Goal: Transaction & Acquisition: Obtain resource

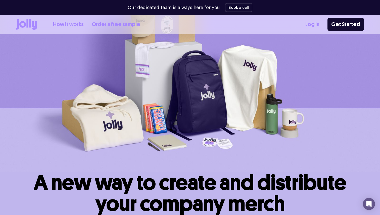
scroll to position [220, 0]
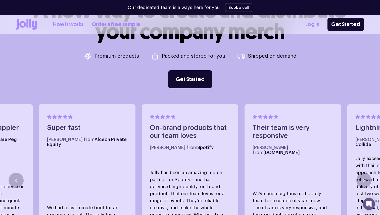
click at [99, 24] on link "Order a free sample" at bounding box center [116, 24] width 49 height 8
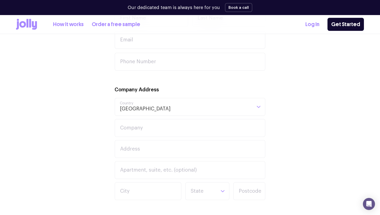
scroll to position [100, 0]
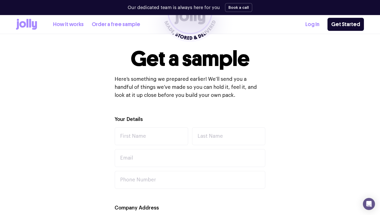
click at [72, 25] on link "How it works" at bounding box center [68, 24] width 31 height 8
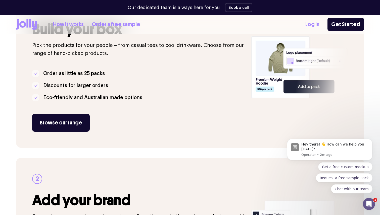
scroll to position [132, 0]
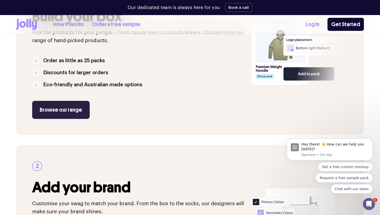
click at [70, 112] on link "Browse our range" at bounding box center [61, 110] width 58 height 18
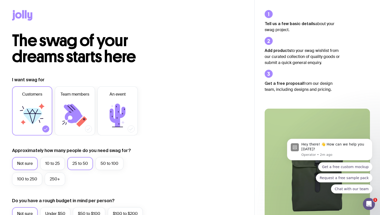
click at [83, 166] on label "25 to 50" at bounding box center [80, 163] width 26 height 13
click at [0, 0] on input "25 to 50" at bounding box center [0, 0] width 0 height 0
click at [77, 114] on icon at bounding box center [73, 113] width 19 height 19
click at [0, 0] on input "Team members" at bounding box center [0, 0] width 0 height 0
click at [38, 109] on icon at bounding box center [32, 116] width 19 height 16
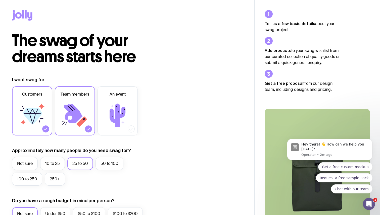
click at [0, 0] on input "Customers" at bounding box center [0, 0] width 0 height 0
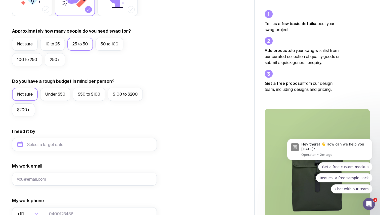
scroll to position [161, 0]
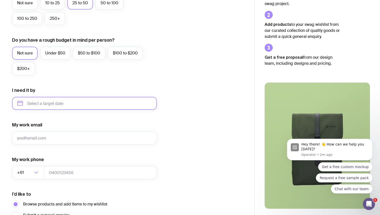
click at [65, 104] on input "text" at bounding box center [84, 103] width 145 height 13
click at [35, 165] on button "Oct" at bounding box center [44, 165] width 18 height 10
type input "October 2025"
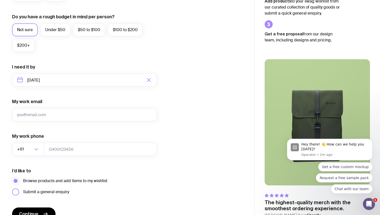
scroll to position [188, 0]
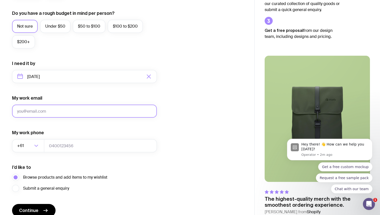
click at [56, 112] on input "My work email" at bounding box center [84, 111] width 145 height 13
type input "deargeorginacoburn@gmail.com"
type input "0417576095"
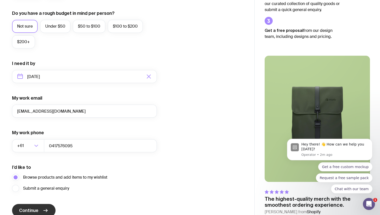
click at [47, 209] on icon "submit" at bounding box center [45, 211] width 6 height 6
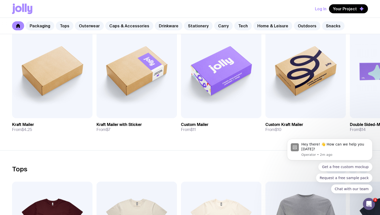
scroll to position [70, 0]
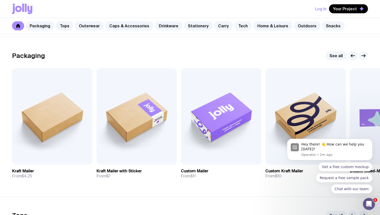
click at [364, 54] on icon "button" at bounding box center [363, 56] width 6 height 6
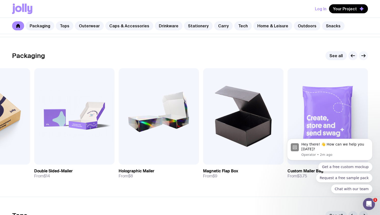
click at [364, 54] on icon "button" at bounding box center [363, 56] width 6 height 6
click at [353, 54] on icon "button" at bounding box center [353, 56] width 6 height 6
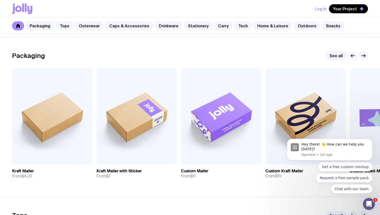
click at [353, 54] on icon "button" at bounding box center [353, 56] width 6 height 6
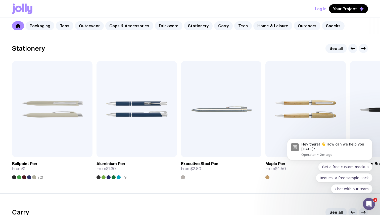
scroll to position [891, 0]
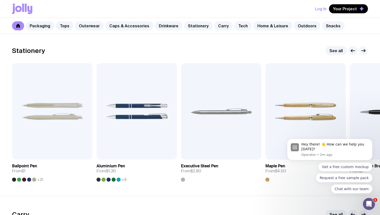
click at [364, 50] on icon "button" at bounding box center [363, 51] width 6 height 6
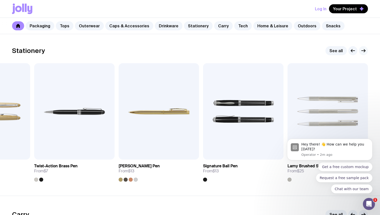
click at [364, 50] on icon "button" at bounding box center [363, 51] width 6 height 6
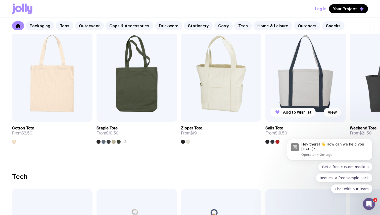
scroll to position [1037, 0]
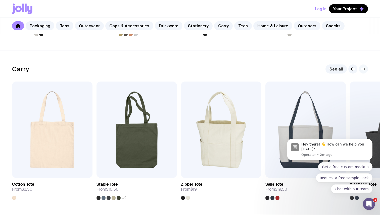
click at [363, 70] on icon "button" at bounding box center [363, 69] width 6 height 6
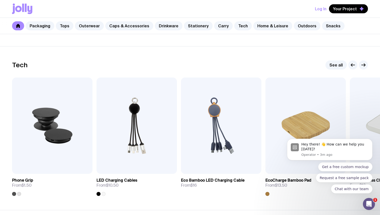
scroll to position [1205, 0]
click at [363, 67] on icon "button" at bounding box center [363, 65] width 6 height 6
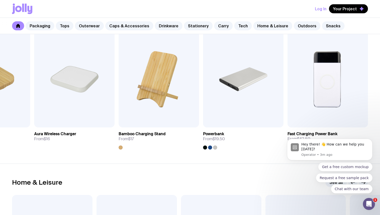
scroll to position [1227, 0]
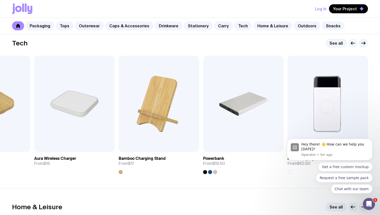
click at [352, 41] on icon "button" at bounding box center [353, 43] width 6 height 6
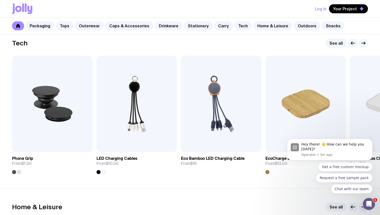
click at [362, 41] on icon "button" at bounding box center [363, 43] width 6 height 6
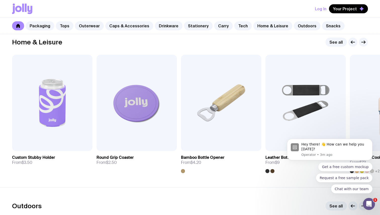
scroll to position [1404, 0]
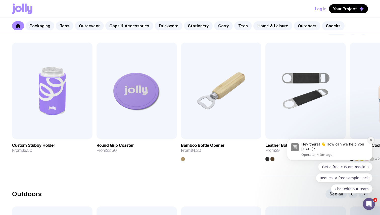
click at [372, 139] on button "Dismiss notification" at bounding box center [371, 140] width 7 height 7
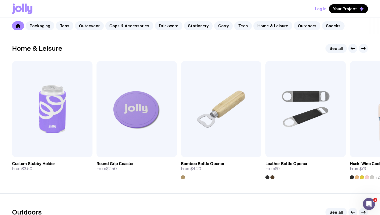
scroll to position [1387, 0]
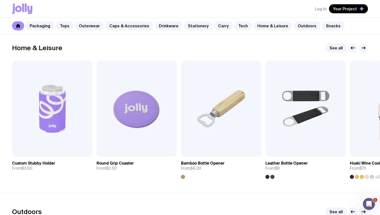
click at [364, 46] on icon "button" at bounding box center [363, 48] width 6 height 6
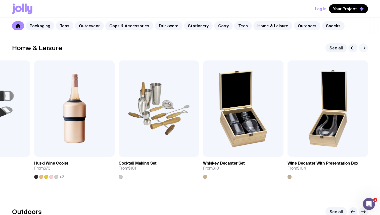
click at [364, 46] on icon "button" at bounding box center [363, 48] width 6 height 6
click at [363, 48] on icon "button" at bounding box center [363, 48] width 6 height 6
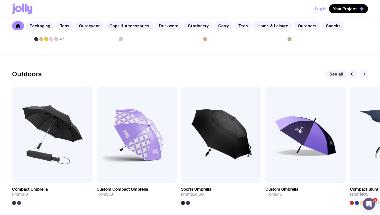
scroll to position [1535, 0]
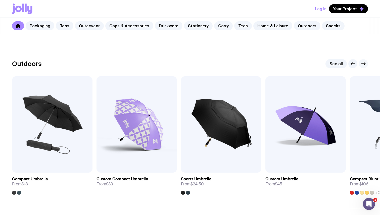
click at [365, 62] on icon "button" at bounding box center [363, 64] width 6 height 6
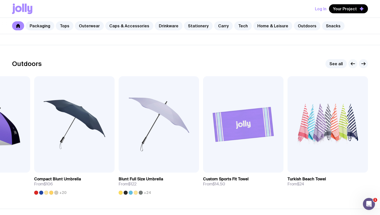
click at [352, 62] on icon "button" at bounding box center [353, 64] width 6 height 6
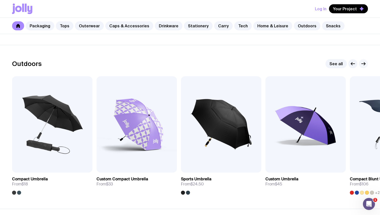
click at [364, 65] on icon "button" at bounding box center [364, 64] width 1 height 3
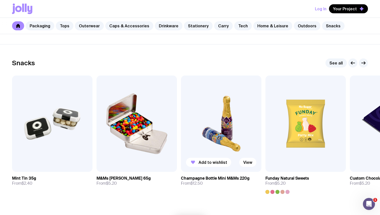
scroll to position [1695, 0]
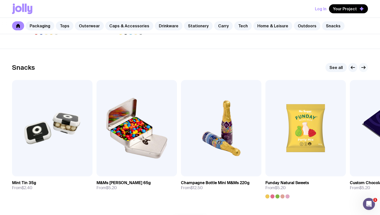
click at [361, 66] on icon "button" at bounding box center [363, 68] width 6 height 6
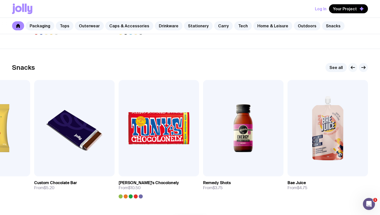
click at [350, 69] on icon "button" at bounding box center [353, 68] width 6 height 6
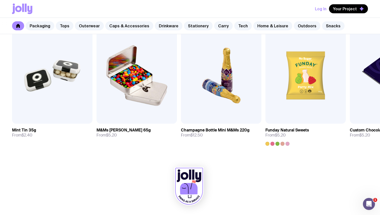
scroll to position [1705, 0]
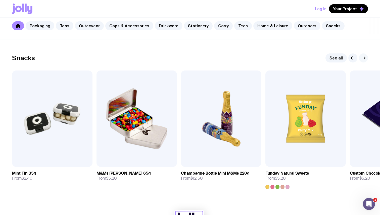
click at [364, 56] on icon "button" at bounding box center [363, 58] width 6 height 6
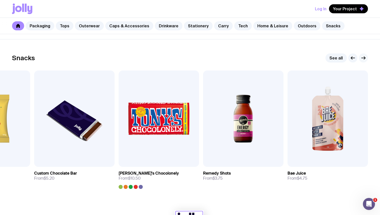
click at [362, 57] on icon "button" at bounding box center [363, 58] width 6 height 6
click at [355, 58] on icon "button" at bounding box center [353, 58] width 6 height 6
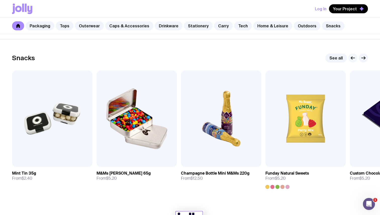
click at [355, 58] on icon "button" at bounding box center [353, 58] width 6 height 6
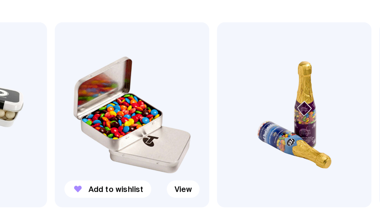
click at [142, 123] on img at bounding box center [137, 119] width 80 height 97
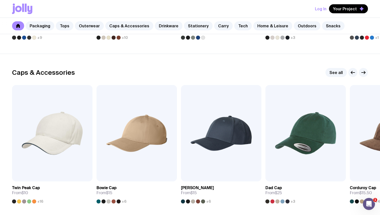
scroll to position [541, 0]
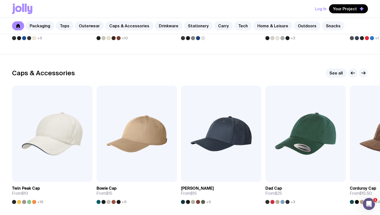
click at [364, 74] on icon "button" at bounding box center [363, 73] width 6 height 6
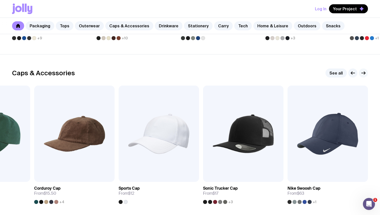
click at [364, 74] on icon "button" at bounding box center [363, 73] width 6 height 6
click at [351, 77] on button "button" at bounding box center [352, 73] width 9 height 9
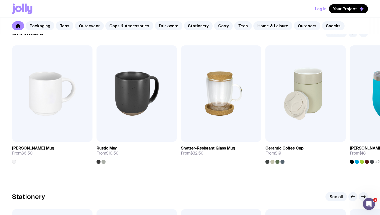
scroll to position [736, 0]
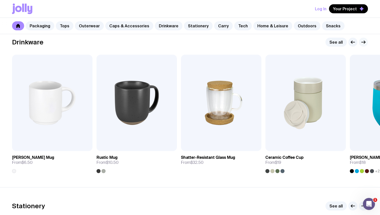
click at [361, 44] on icon "button" at bounding box center [363, 42] width 6 height 6
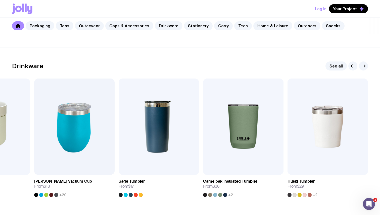
scroll to position [709, 0]
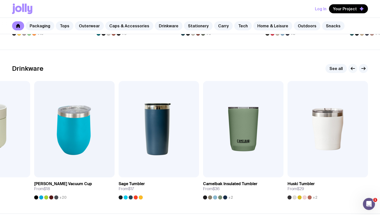
click at [354, 66] on icon "button" at bounding box center [353, 69] width 6 height 6
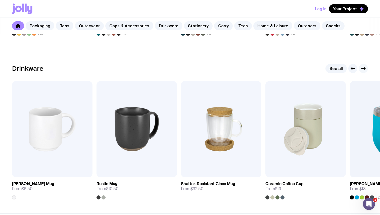
click at [360, 68] on icon "button" at bounding box center [363, 69] width 6 height 6
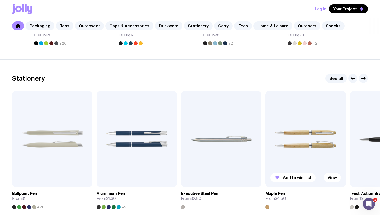
scroll to position [864, 0]
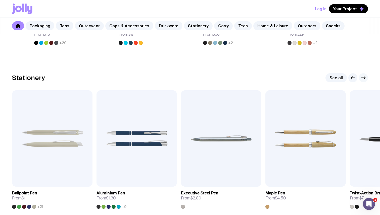
click at [363, 77] on icon "button" at bounding box center [363, 78] width 6 height 6
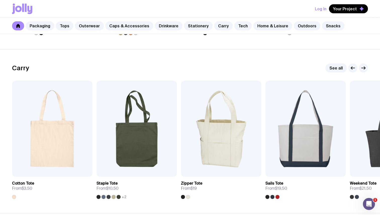
scroll to position [1046, 0]
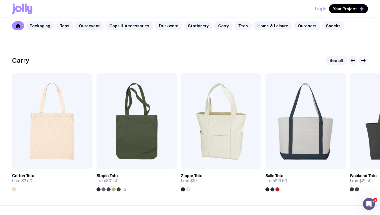
click at [363, 61] on icon "button" at bounding box center [363, 61] width 6 height 6
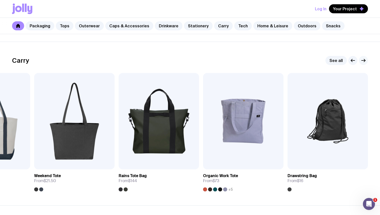
click at [362, 59] on icon "button" at bounding box center [363, 61] width 6 height 6
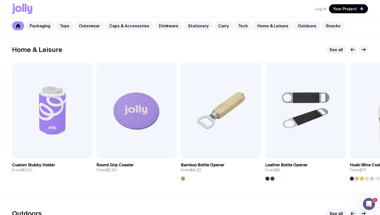
scroll to position [1383, 0]
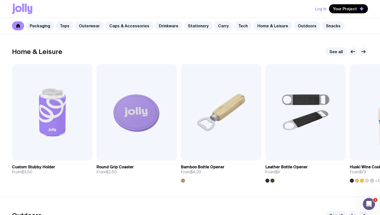
click at [364, 51] on icon "button" at bounding box center [363, 52] width 6 height 6
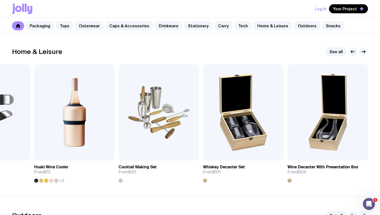
click at [364, 51] on icon "button" at bounding box center [364, 52] width 1 height 3
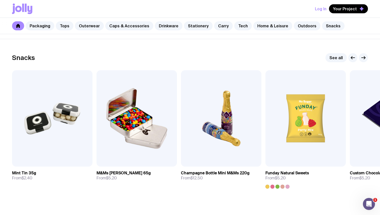
scroll to position [1712, 0]
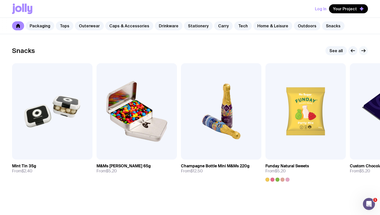
click at [364, 50] on icon "button" at bounding box center [364, 51] width 1 height 3
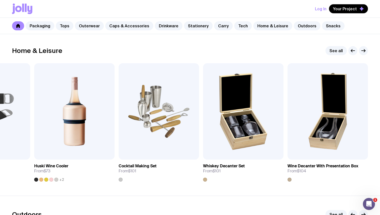
scroll to position [1384, 0]
click at [350, 51] on icon "button" at bounding box center [353, 51] width 6 height 6
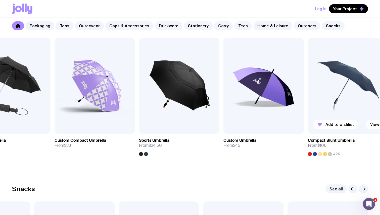
scroll to position [1570, 0]
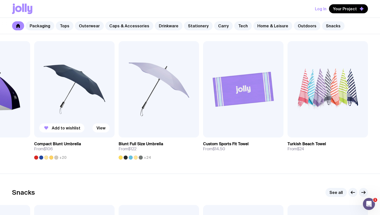
click at [65, 144] on h3 "Compact Blunt Umbrella" at bounding box center [57, 144] width 47 height 5
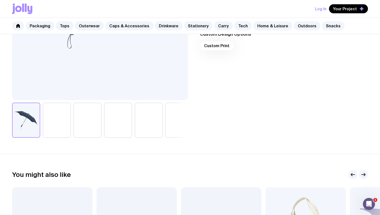
scroll to position [157, 0]
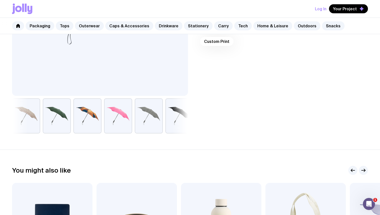
click at [29, 118] on button "button" at bounding box center [26, 116] width 28 height 35
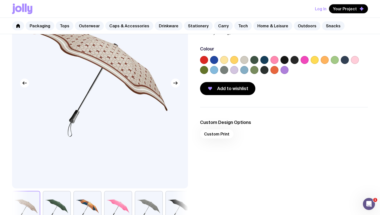
scroll to position [51, 0]
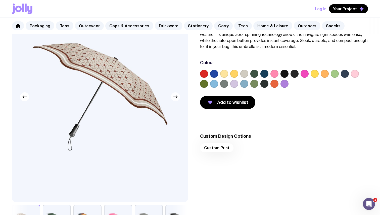
click at [175, 97] on icon "button" at bounding box center [176, 97] width 4 height 0
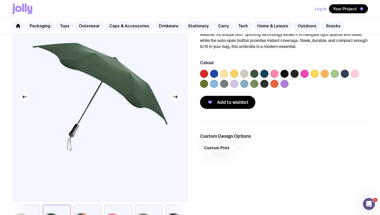
click at [175, 97] on icon "button" at bounding box center [176, 97] width 4 height 0
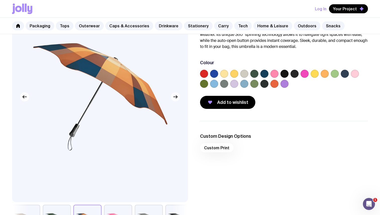
click at [175, 97] on icon "button" at bounding box center [176, 97] width 4 height 0
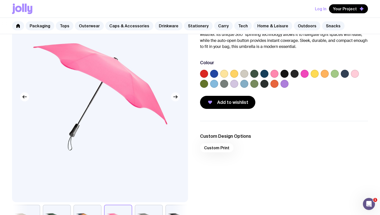
click at [175, 95] on icon "button" at bounding box center [175, 97] width 6 height 6
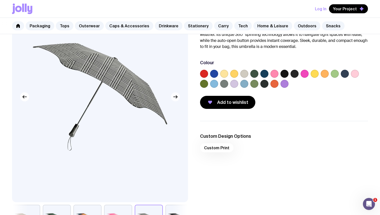
click at [175, 95] on icon "button" at bounding box center [175, 97] width 6 height 6
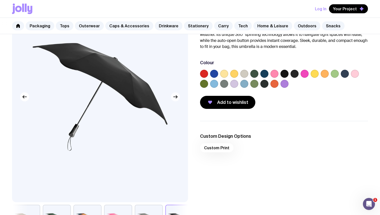
click at [175, 95] on icon "button" at bounding box center [175, 97] width 6 height 6
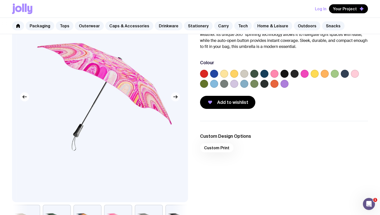
click at [175, 95] on icon "button" at bounding box center [175, 97] width 6 height 6
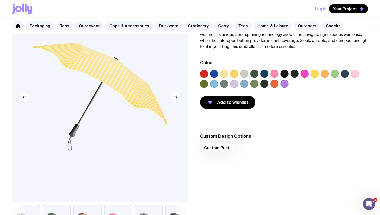
click at [175, 95] on icon "button" at bounding box center [175, 97] width 6 height 6
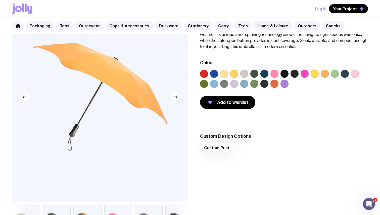
click at [175, 95] on icon "button" at bounding box center [175, 97] width 6 height 6
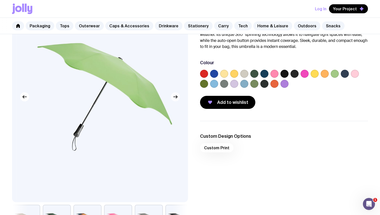
click at [175, 95] on icon "button" at bounding box center [175, 97] width 6 height 6
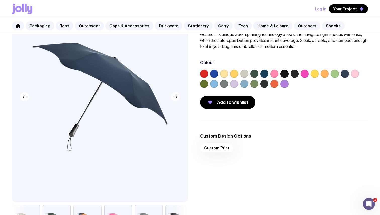
click at [175, 95] on icon "button" at bounding box center [175, 97] width 6 height 6
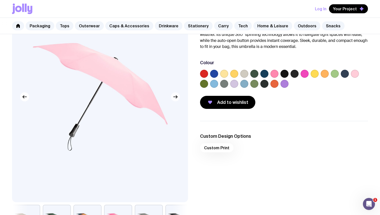
click at [175, 95] on icon "button" at bounding box center [175, 97] width 6 height 6
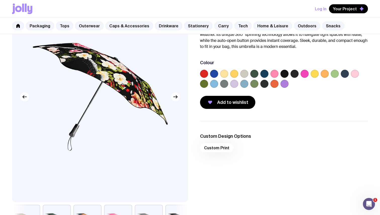
click at [175, 95] on icon "button" at bounding box center [175, 97] width 6 height 6
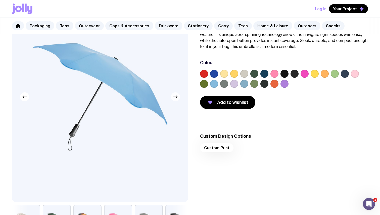
click at [175, 95] on icon "button" at bounding box center [175, 97] width 6 height 6
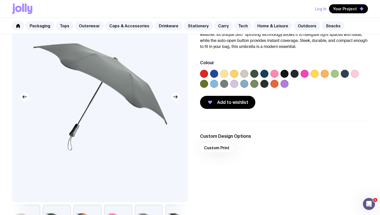
click at [175, 98] on icon "button" at bounding box center [175, 97] width 6 height 6
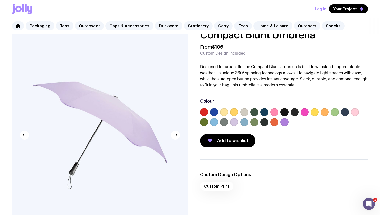
scroll to position [11, 0]
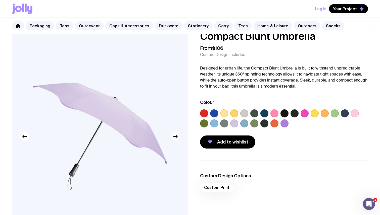
click at [171, 137] on div at bounding box center [100, 136] width 176 height 211
click at [173, 136] on icon "button" at bounding box center [175, 137] width 6 height 6
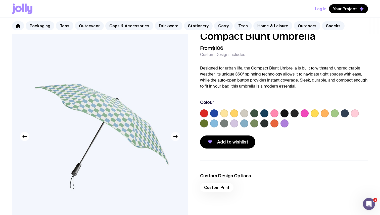
click at [173, 136] on icon "button" at bounding box center [175, 137] width 6 height 6
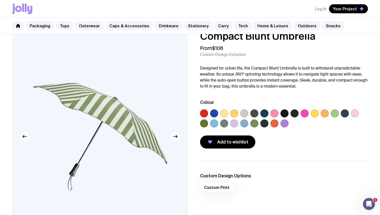
click at [173, 136] on icon "button" at bounding box center [175, 137] width 6 height 6
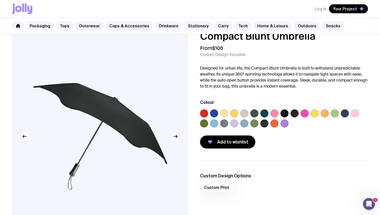
click at [173, 136] on icon "button" at bounding box center [175, 137] width 6 height 6
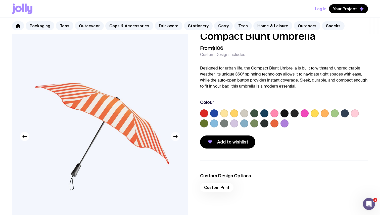
click at [173, 136] on icon "button" at bounding box center [175, 137] width 6 height 6
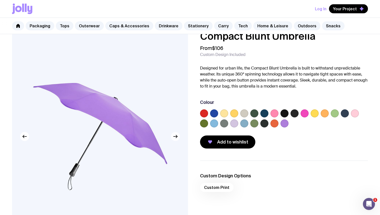
click at [173, 136] on icon "button" at bounding box center [175, 137] width 6 height 6
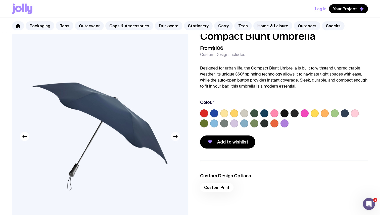
click at [175, 135] on icon "button" at bounding box center [175, 137] width 6 height 6
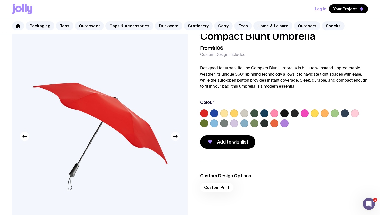
click at [175, 135] on icon "button" at bounding box center [175, 137] width 6 height 6
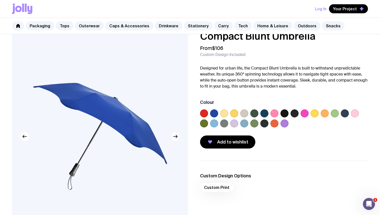
click at [175, 135] on icon "button" at bounding box center [175, 137] width 6 height 6
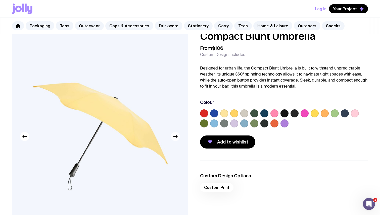
click at [175, 135] on icon "button" at bounding box center [175, 137] width 6 height 6
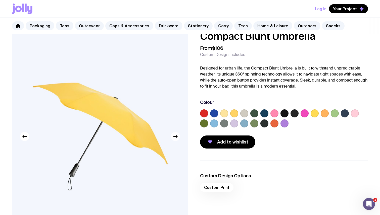
click at [175, 135] on icon "button" at bounding box center [175, 137] width 6 height 6
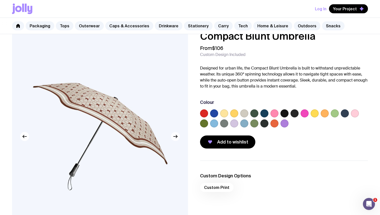
click at [175, 135] on icon "button" at bounding box center [175, 137] width 6 height 6
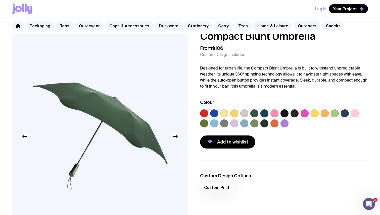
click at [175, 135] on icon "button" at bounding box center [175, 137] width 6 height 6
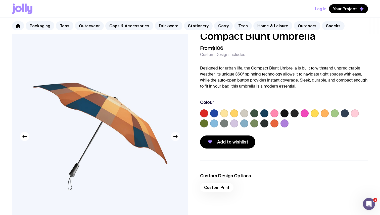
click at [175, 135] on icon "button" at bounding box center [175, 137] width 6 height 6
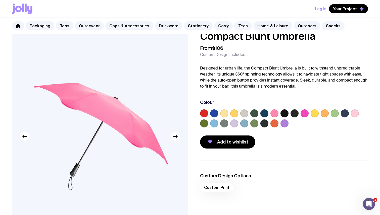
click at [175, 135] on icon "button" at bounding box center [175, 137] width 6 height 6
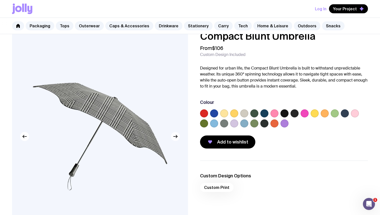
click at [175, 135] on icon "button" at bounding box center [175, 137] width 6 height 6
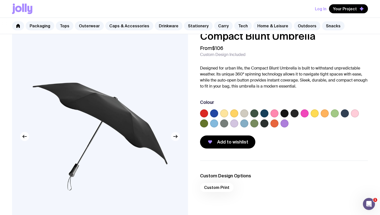
click at [175, 135] on icon "button" at bounding box center [175, 137] width 6 height 6
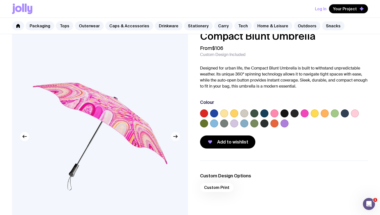
click at [175, 135] on icon "button" at bounding box center [175, 137] width 6 height 6
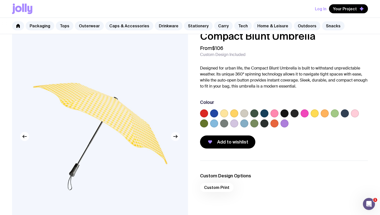
click at [175, 135] on icon "button" at bounding box center [175, 137] width 6 height 6
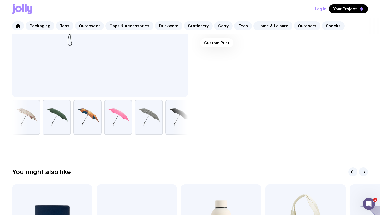
scroll to position [153, 0]
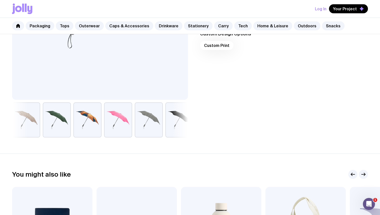
click at [34, 128] on button "button" at bounding box center [26, 120] width 28 height 35
click at [33, 118] on button "button" at bounding box center [26, 120] width 28 height 35
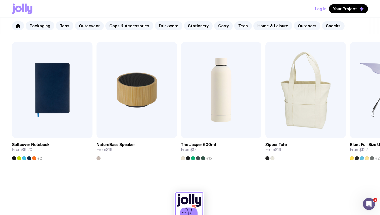
scroll to position [286, 0]
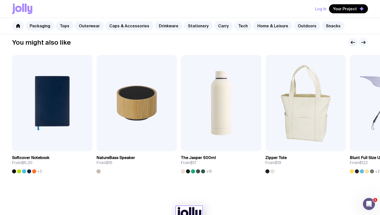
click at [363, 42] on icon "button" at bounding box center [363, 42] width 6 height 6
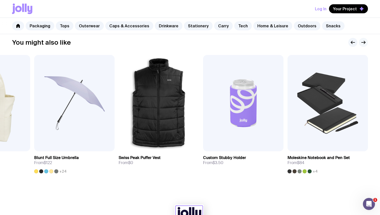
click at [366, 42] on icon "button" at bounding box center [363, 42] width 6 height 6
click at [350, 43] on icon "button" at bounding box center [353, 42] width 6 height 6
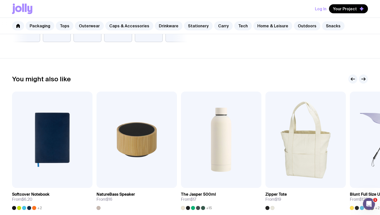
scroll to position [250, 0]
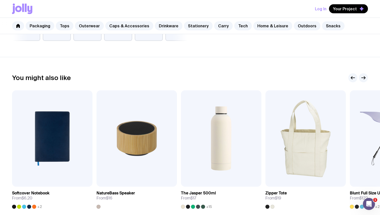
click at [364, 83] on div "You might also like Add to wishlist View Softcover Notebook From $6.20 +2 Add t…" at bounding box center [190, 141] width 356 height 136
click at [364, 77] on icon "button" at bounding box center [363, 78] width 6 height 6
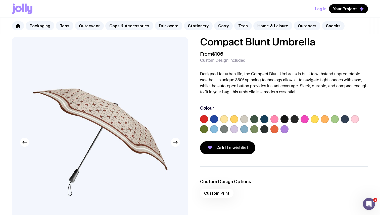
scroll to position [0, 0]
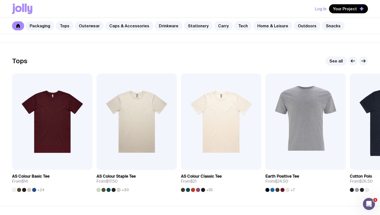
scroll to position [216, 0]
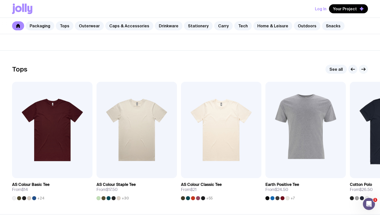
click at [366, 67] on icon "button" at bounding box center [363, 69] width 6 height 6
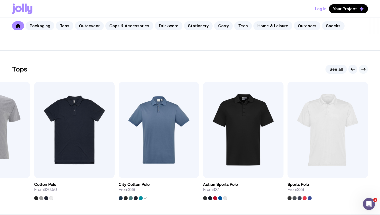
click at [362, 69] on icon "button" at bounding box center [363, 69] width 6 height 6
click at [355, 68] on icon "button" at bounding box center [353, 69] width 6 height 6
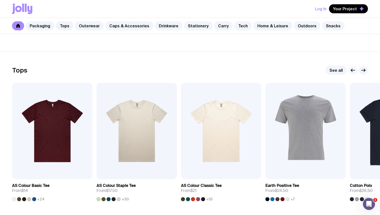
scroll to position [216, 0]
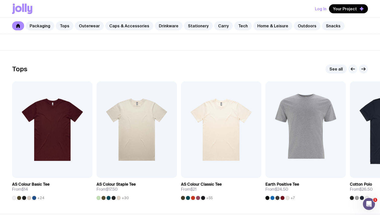
click at [352, 68] on icon "button" at bounding box center [351, 69] width 1 height 3
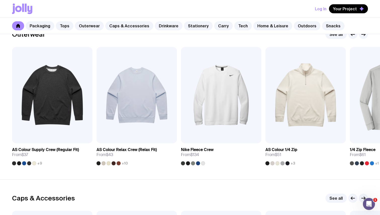
scroll to position [413, 0]
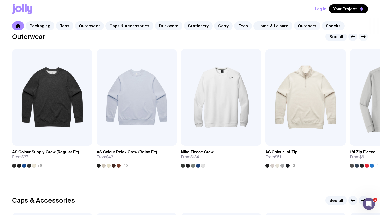
click at [364, 37] on icon "button" at bounding box center [364, 37] width 4 height 0
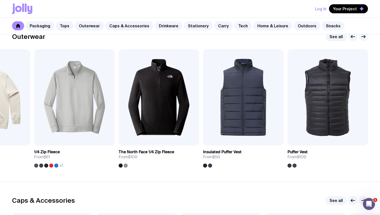
click at [364, 37] on icon "button" at bounding box center [364, 37] width 4 height 0
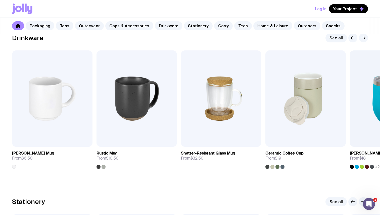
scroll to position [735, 0]
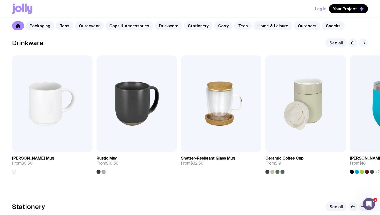
click at [362, 41] on icon "button" at bounding box center [363, 43] width 6 height 6
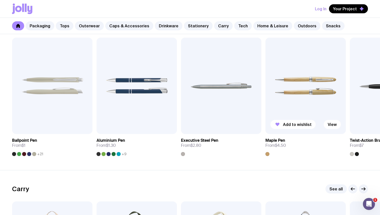
scroll to position [894, 0]
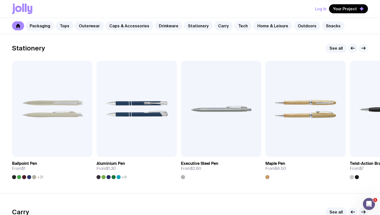
click at [364, 48] on icon "button" at bounding box center [364, 48] width 4 height 0
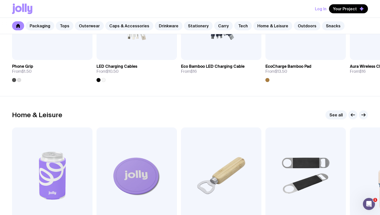
scroll to position [1319, 0]
click at [363, 119] on button "button" at bounding box center [363, 115] width 9 height 9
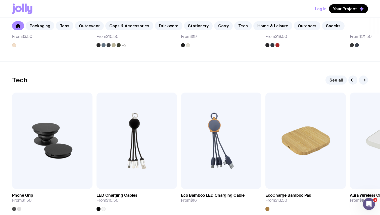
scroll to position [1197, 0]
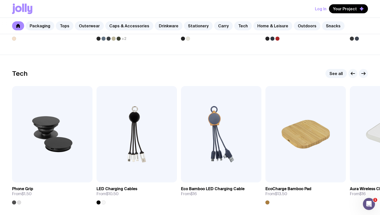
click at [354, 75] on icon "button" at bounding box center [353, 74] width 6 height 6
click at [353, 74] on icon "button" at bounding box center [353, 74] width 6 height 6
click at [365, 74] on icon "button" at bounding box center [364, 74] width 4 height 0
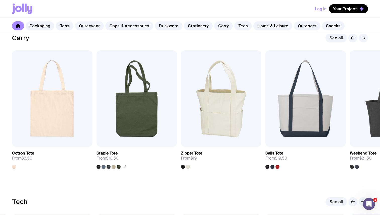
scroll to position [987, 0]
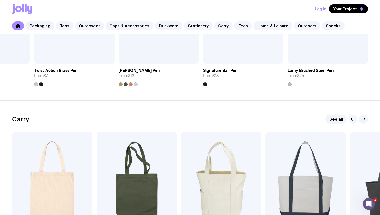
click at [352, 116] on icon "button" at bounding box center [353, 119] width 6 height 6
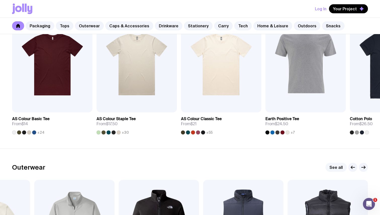
scroll to position [245, 0]
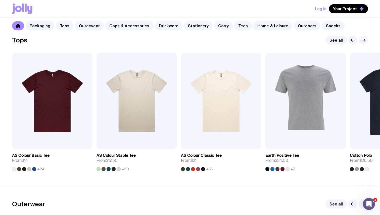
click at [362, 42] on icon "button" at bounding box center [363, 40] width 6 height 6
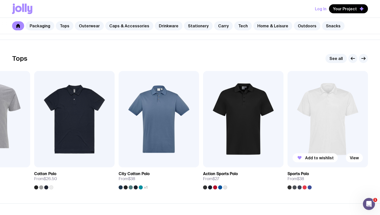
scroll to position [224, 0]
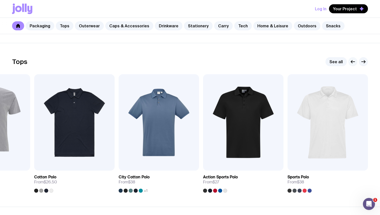
click at [354, 63] on icon "button" at bounding box center [353, 62] width 6 height 6
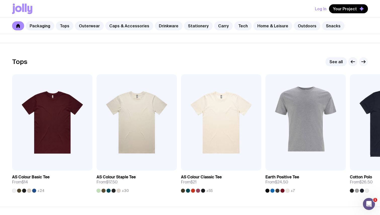
click at [363, 62] on icon "button" at bounding box center [364, 62] width 4 height 0
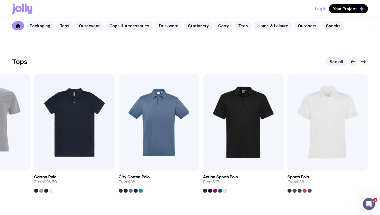
click at [363, 62] on icon "button" at bounding box center [364, 62] width 4 height 0
click at [362, 61] on icon "button" at bounding box center [363, 62] width 6 height 6
click at [350, 60] on icon "button" at bounding box center [353, 62] width 6 height 6
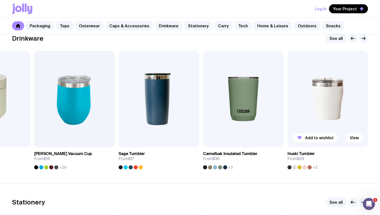
scroll to position [716, 0]
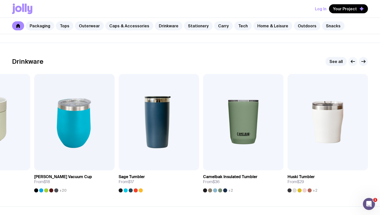
click at [352, 62] on icon "button" at bounding box center [353, 62] width 4 height 0
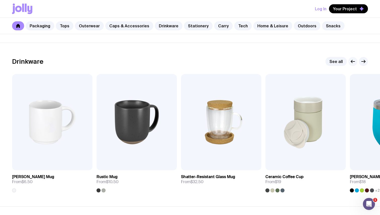
click at [352, 62] on icon "button" at bounding box center [353, 62] width 4 height 0
click at [361, 62] on icon "button" at bounding box center [363, 62] width 6 height 6
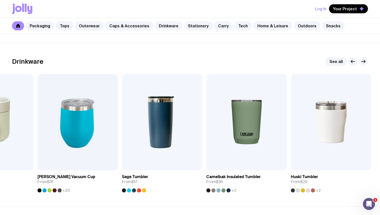
click at [361, 62] on icon "button" at bounding box center [363, 62] width 6 height 6
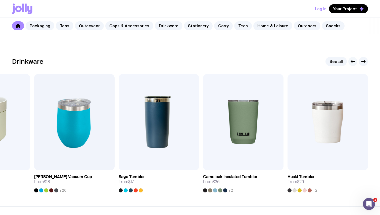
click at [353, 61] on icon "button" at bounding box center [353, 62] width 6 height 6
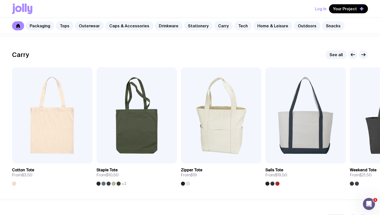
scroll to position [1045, 0]
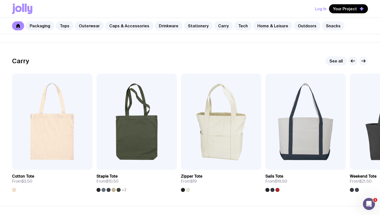
click at [361, 61] on icon "button" at bounding box center [363, 61] width 6 height 6
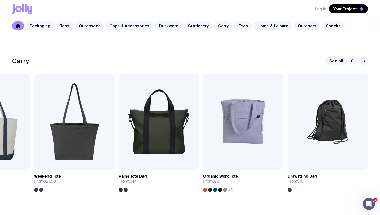
click at [350, 59] on icon "button" at bounding box center [353, 61] width 6 height 6
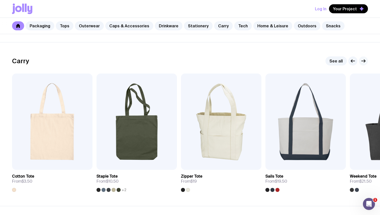
click at [364, 59] on icon "button" at bounding box center [363, 61] width 6 height 6
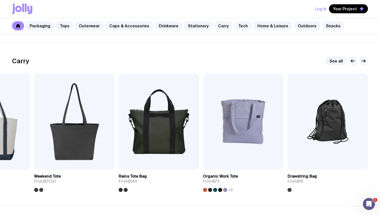
click at [364, 59] on icon "button" at bounding box center [363, 61] width 6 height 6
click at [352, 58] on button "button" at bounding box center [352, 61] width 9 height 9
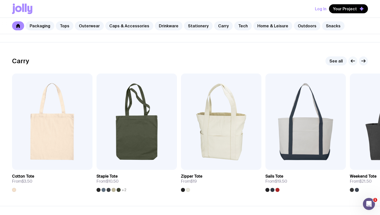
click at [351, 61] on icon "button" at bounding box center [353, 61] width 4 height 0
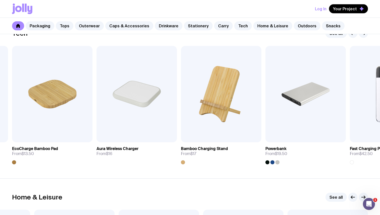
scroll to position [1211, 0]
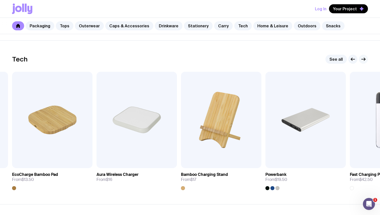
click at [366, 60] on icon "button" at bounding box center [363, 59] width 6 height 6
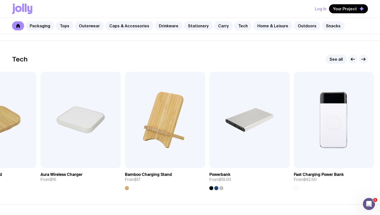
click at [351, 59] on icon "button" at bounding box center [353, 59] width 6 height 6
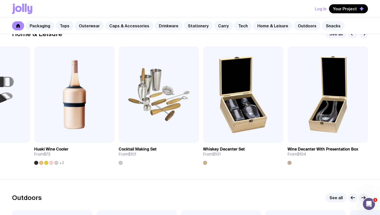
scroll to position [1393, 0]
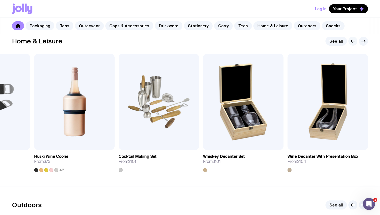
click at [351, 41] on icon "button" at bounding box center [353, 41] width 4 height 0
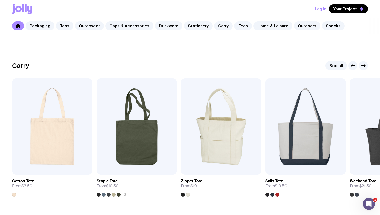
scroll to position [1040, 0]
click at [365, 65] on icon "button" at bounding box center [363, 66] width 6 height 6
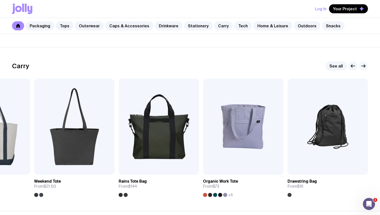
click at [365, 65] on icon "button" at bounding box center [363, 66] width 6 height 6
click at [15, 25] on link at bounding box center [18, 25] width 12 height 9
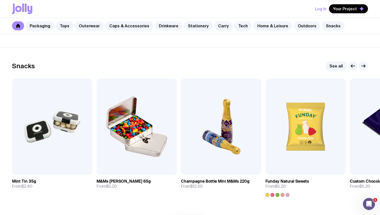
scroll to position [1696, 0]
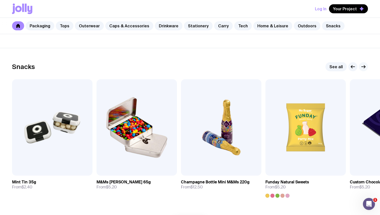
click at [364, 64] on icon "button" at bounding box center [363, 67] width 6 height 6
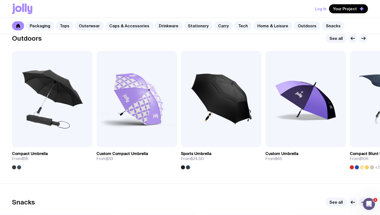
scroll to position [1557, 0]
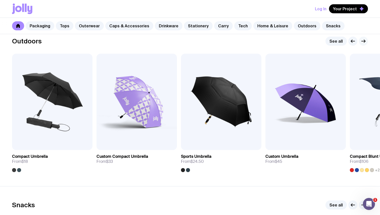
click at [361, 41] on icon "button" at bounding box center [363, 41] width 6 height 6
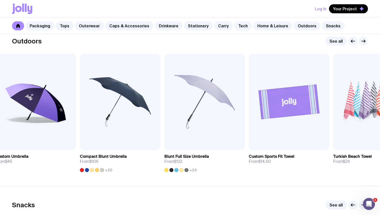
scroll to position [1556, 0]
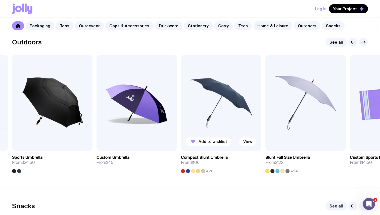
click at [209, 158] on h3 "Compact Blunt Umbrella" at bounding box center [204, 157] width 47 height 5
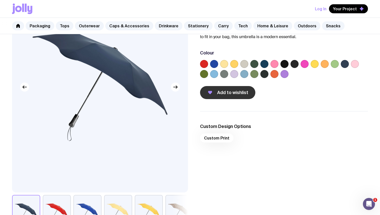
scroll to position [68, 0]
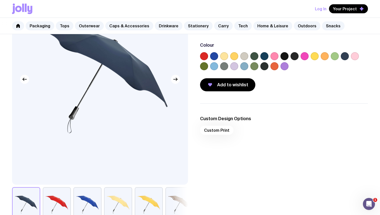
click at [178, 204] on button "button" at bounding box center [179, 205] width 28 height 35
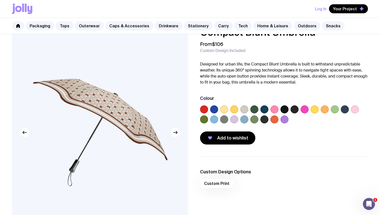
scroll to position [6, 0]
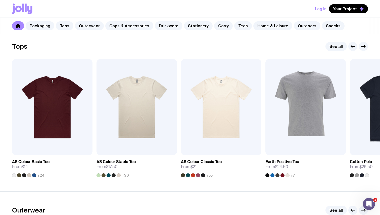
scroll to position [238, 0]
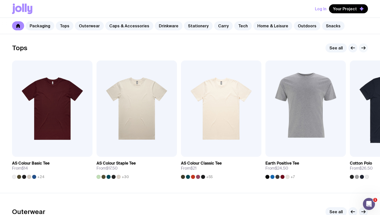
click at [365, 45] on icon "button" at bounding box center [363, 48] width 6 height 6
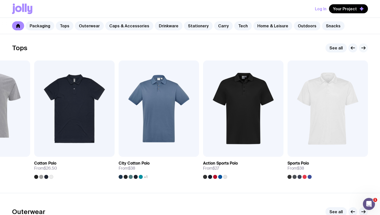
click at [364, 45] on icon "button" at bounding box center [363, 48] width 6 height 6
click at [351, 47] on icon "button" at bounding box center [353, 48] width 6 height 6
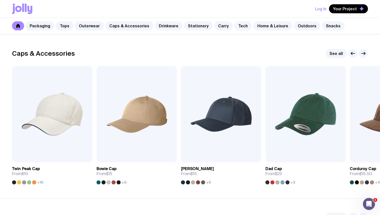
scroll to position [557, 0]
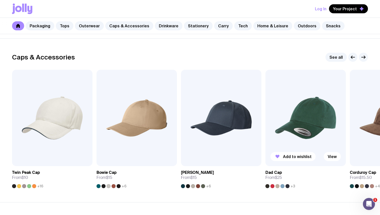
click at [293, 185] on span "+3" at bounding box center [293, 187] width 5 height 4
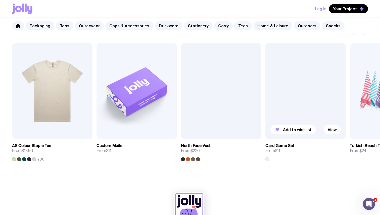
scroll to position [296, 0]
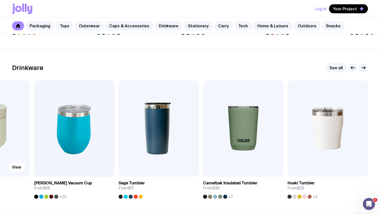
scroll to position [709, 0]
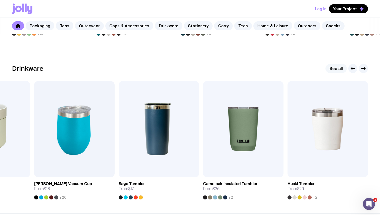
click at [338, 69] on link "See all" at bounding box center [336, 68] width 21 height 9
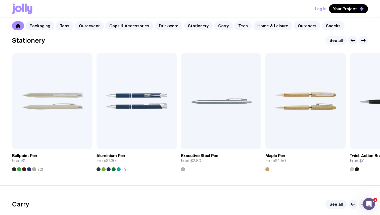
scroll to position [902, 0]
click at [333, 41] on link "See all" at bounding box center [336, 40] width 21 height 9
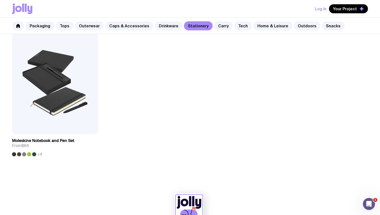
scroll to position [943, 0]
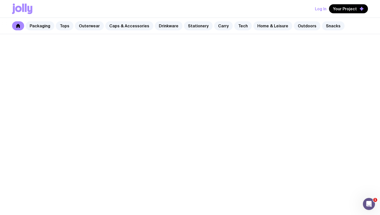
scroll to position [902, 0]
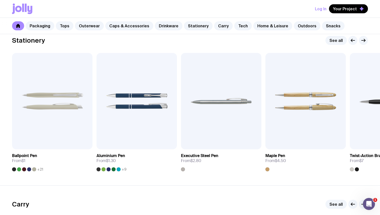
click at [17, 26] on icon at bounding box center [18, 26] width 4 height 4
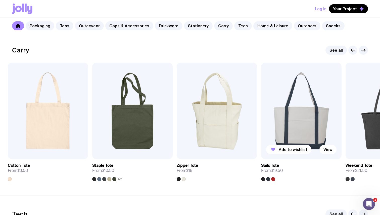
scroll to position [1050, 0]
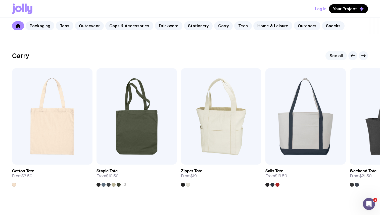
click at [333, 55] on link "See all" at bounding box center [336, 55] width 21 height 9
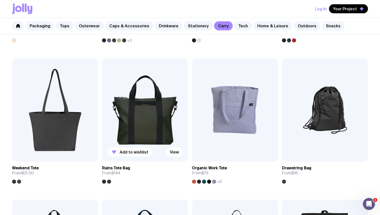
scroll to position [211, 0]
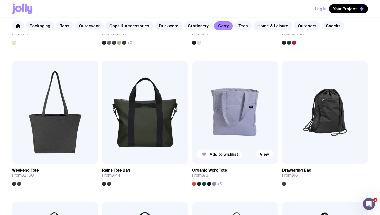
click at [214, 170] on h3 "Organic Work Tote" at bounding box center [209, 170] width 35 height 5
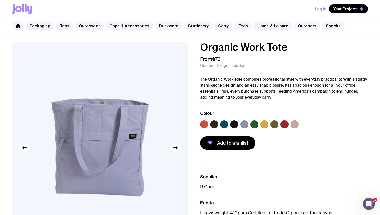
click at [284, 125] on label at bounding box center [285, 125] width 8 height 8
click at [0, 0] on input "radio" at bounding box center [0, 0] width 0 height 0
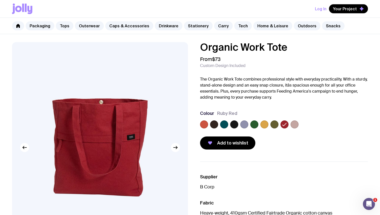
click at [204, 126] on label at bounding box center [204, 125] width 8 height 8
click at [0, 0] on input "radio" at bounding box center [0, 0] width 0 height 0
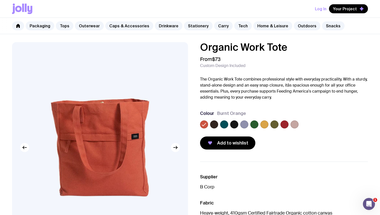
click at [215, 126] on label at bounding box center [214, 125] width 8 height 8
click at [0, 0] on input "radio" at bounding box center [0, 0] width 0 height 0
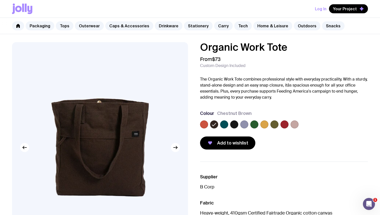
click at [225, 125] on label at bounding box center [224, 125] width 8 height 8
click at [0, 0] on input "radio" at bounding box center [0, 0] width 0 height 0
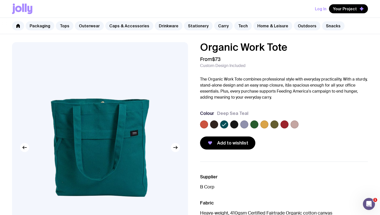
click at [235, 123] on label at bounding box center [234, 125] width 8 height 8
click at [0, 0] on input "radio" at bounding box center [0, 0] width 0 height 0
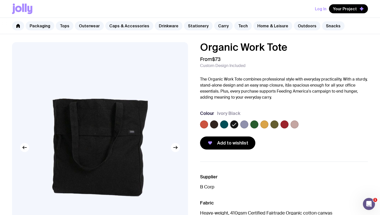
click at [250, 124] on div at bounding box center [254, 125] width 8 height 8
click at [277, 123] on label at bounding box center [274, 125] width 8 height 8
click at [0, 0] on input "radio" at bounding box center [0, 0] width 0 height 0
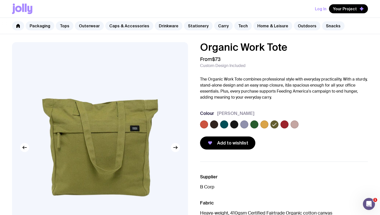
click at [282, 124] on label at bounding box center [285, 125] width 8 height 8
click at [0, 0] on input "radio" at bounding box center [0, 0] width 0 height 0
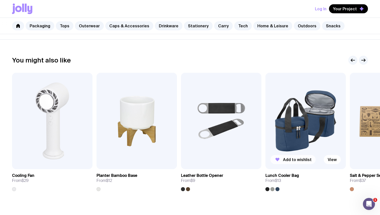
scroll to position [267, 0]
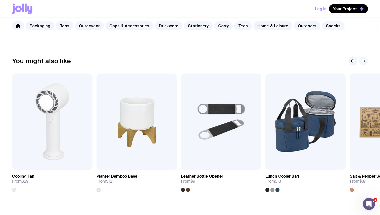
click at [362, 63] on icon "button" at bounding box center [363, 61] width 6 height 6
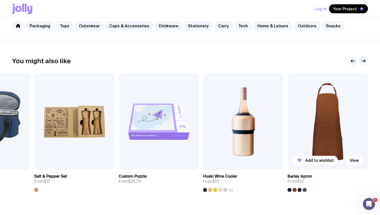
click at [312, 127] on img at bounding box center [328, 122] width 80 height 97
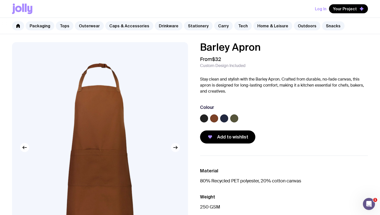
click at [173, 150] on icon "button" at bounding box center [175, 148] width 6 height 6
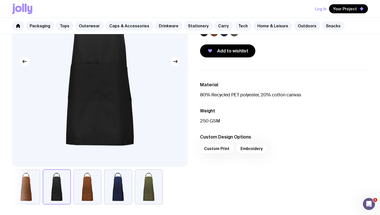
scroll to position [102, 0]
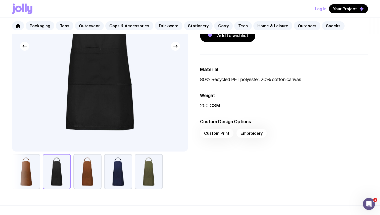
click at [125, 174] on button "button" at bounding box center [118, 171] width 28 height 35
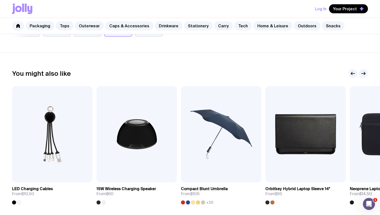
scroll to position [254, 0]
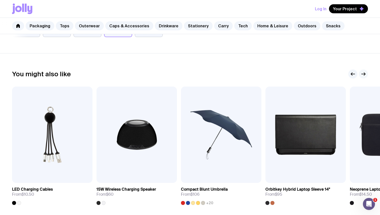
click at [365, 77] on button "button" at bounding box center [363, 74] width 9 height 9
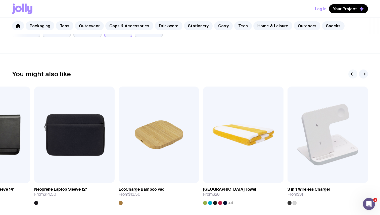
click at [354, 76] on icon "button" at bounding box center [353, 74] width 6 height 6
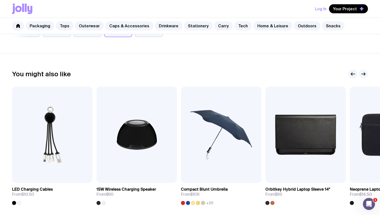
click at [364, 75] on icon "button" at bounding box center [363, 74] width 6 height 6
